Goal: Navigation & Orientation: Go to known website

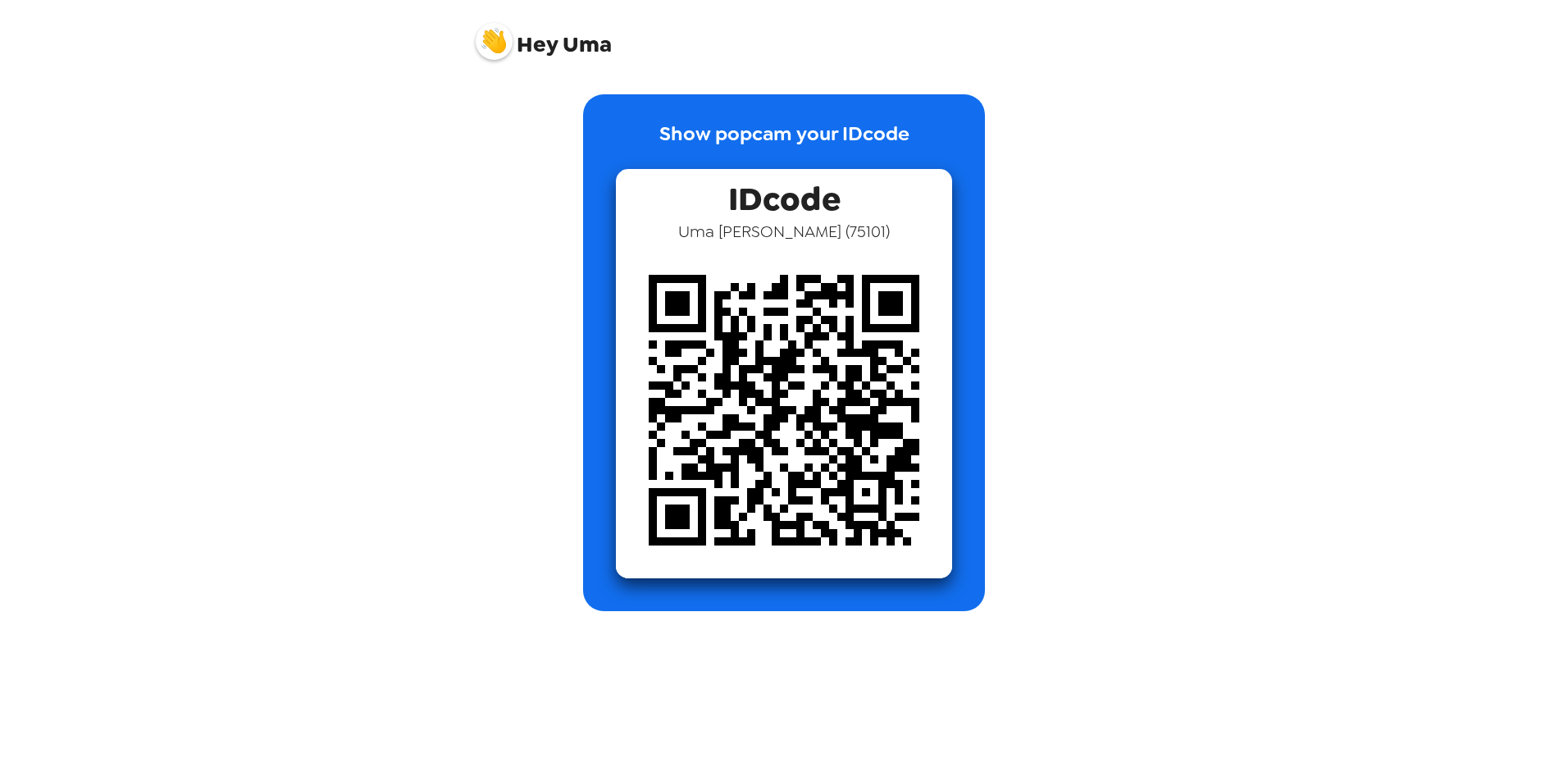
click at [784, 332] on img at bounding box center [784, 410] width 336 height 337
click at [494, 38] on img at bounding box center [493, 40] width 37 height 37
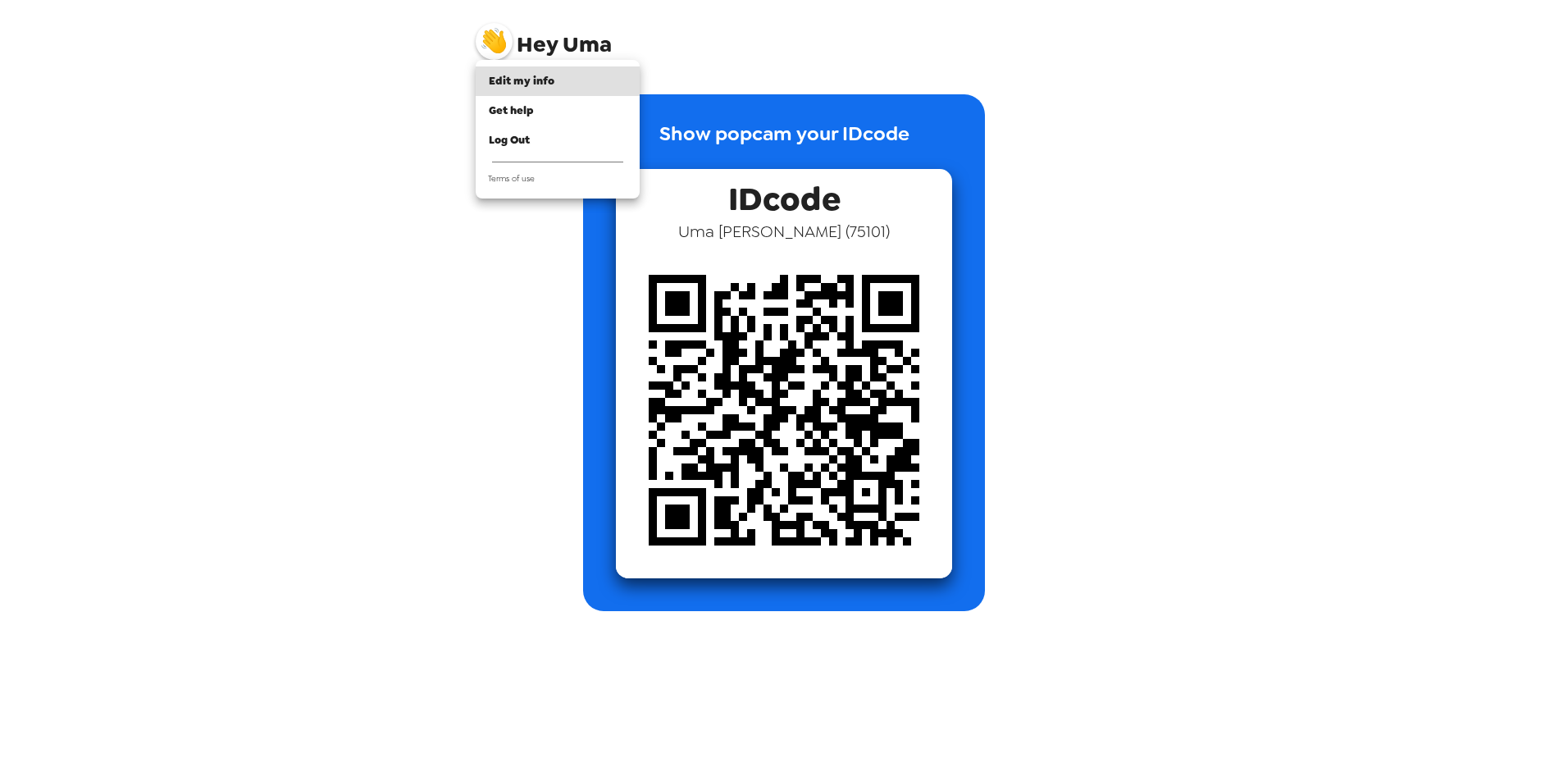
click at [1125, 138] on div at bounding box center [784, 379] width 1568 height 758
